Goal: Task Accomplishment & Management: Complete application form

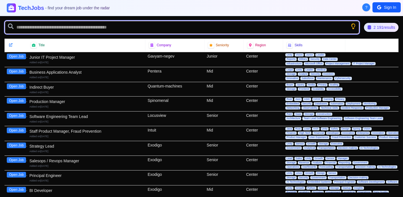
click at [97, 29] on input "text" at bounding box center [182, 28] width 355 height 14
type input "*"
type input "******"
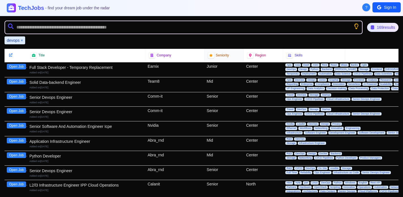
click at [215, 57] on div "Seniority" at bounding box center [224, 55] width 32 height 6
click at [209, 54] on icon at bounding box center [211, 55] width 4 height 4
click at [225, 57] on span "Seniority" at bounding box center [222, 55] width 13 height 5
click at [374, 30] on div "169 results" at bounding box center [382, 28] width 33 height 10
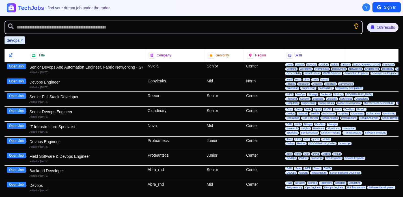
scroll to position [148, 0]
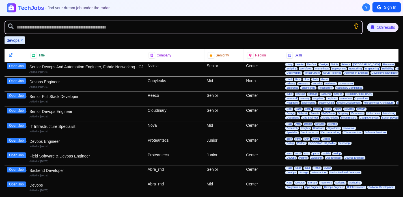
click at [80, 144] on div "Devops Engineer" at bounding box center [86, 142] width 114 height 6
click at [19, 142] on button "Open Job" at bounding box center [16, 141] width 19 height 6
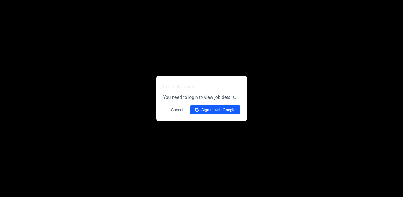
click at [219, 111] on button "Sign in with Google" at bounding box center [215, 109] width 50 height 9
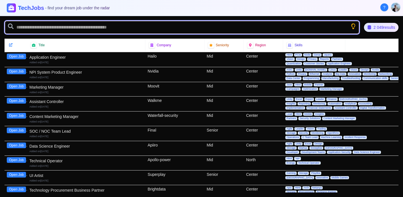
click at [45, 27] on input "text" at bounding box center [182, 28] width 355 height 14
type input "******"
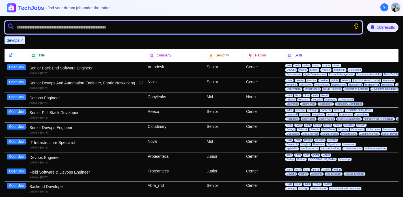
scroll to position [133, 0]
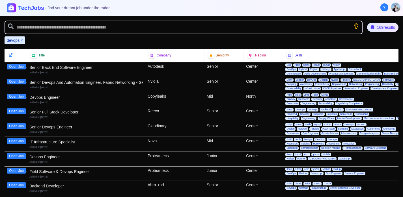
click at [12, 156] on button "Open Job" at bounding box center [16, 156] width 19 height 6
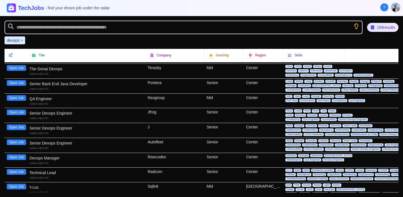
scroll to position [1250, 0]
